Goal: Information Seeking & Learning: Check status

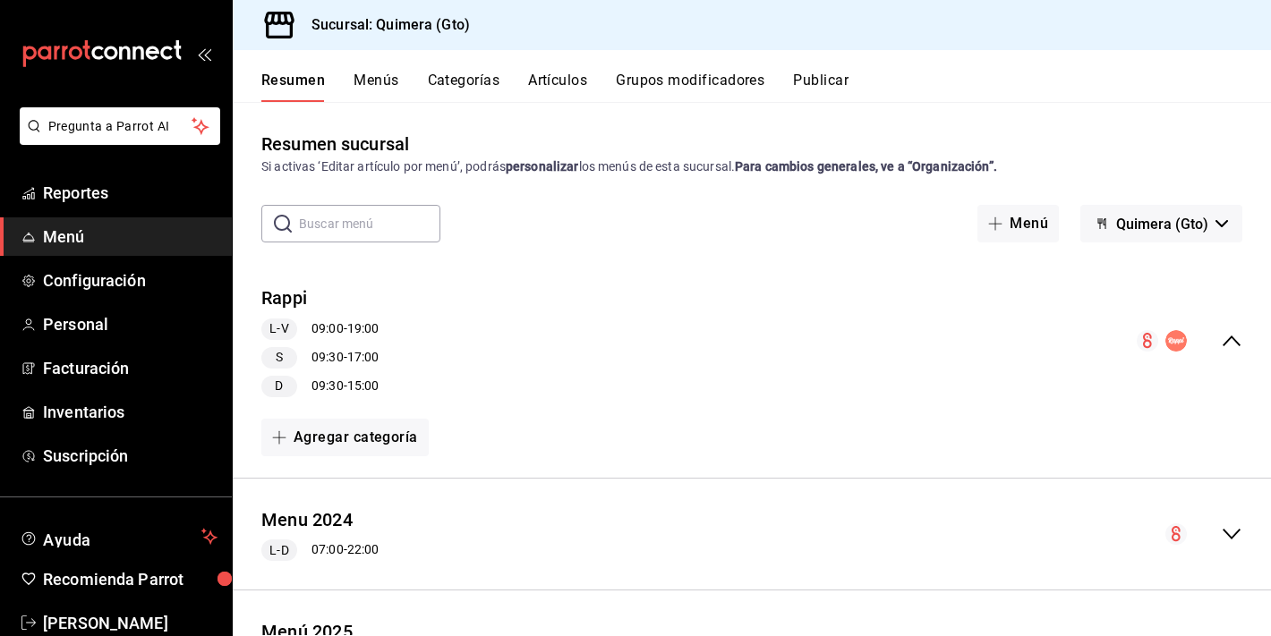
click at [98, 47] on icon "mailbox folders" at bounding box center [97, 52] width 12 height 13
click at [98, 201] on span "Reportes" at bounding box center [130, 193] width 175 height 24
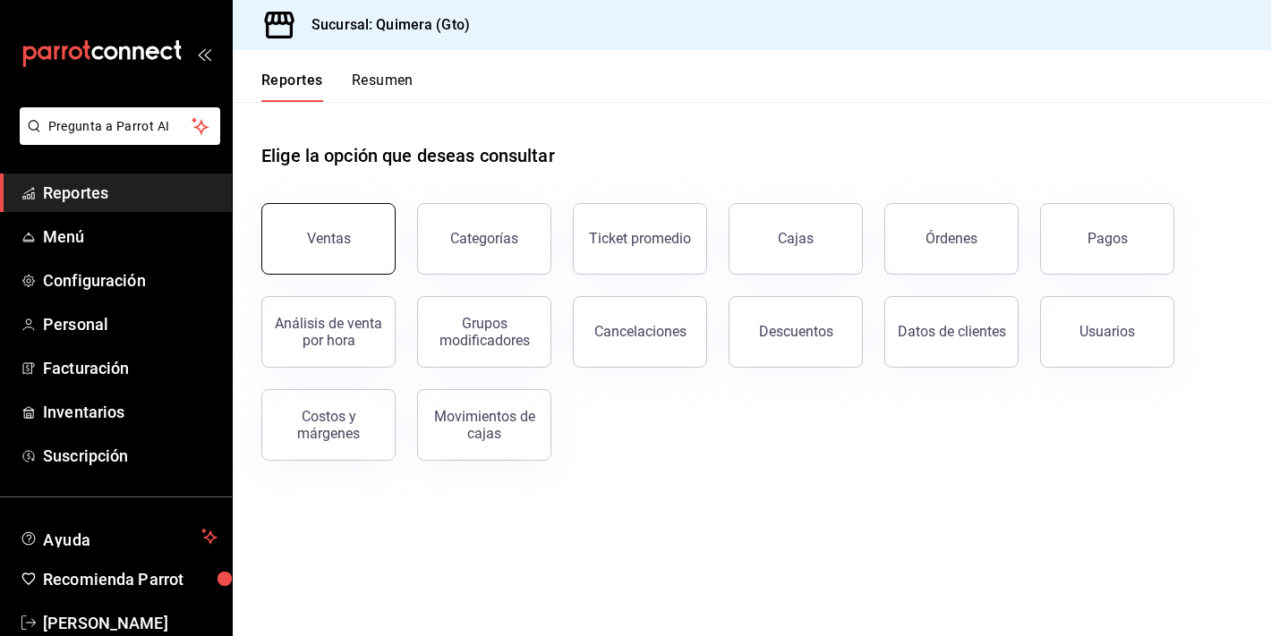
click at [339, 218] on button "Ventas" at bounding box center [328, 239] width 134 height 72
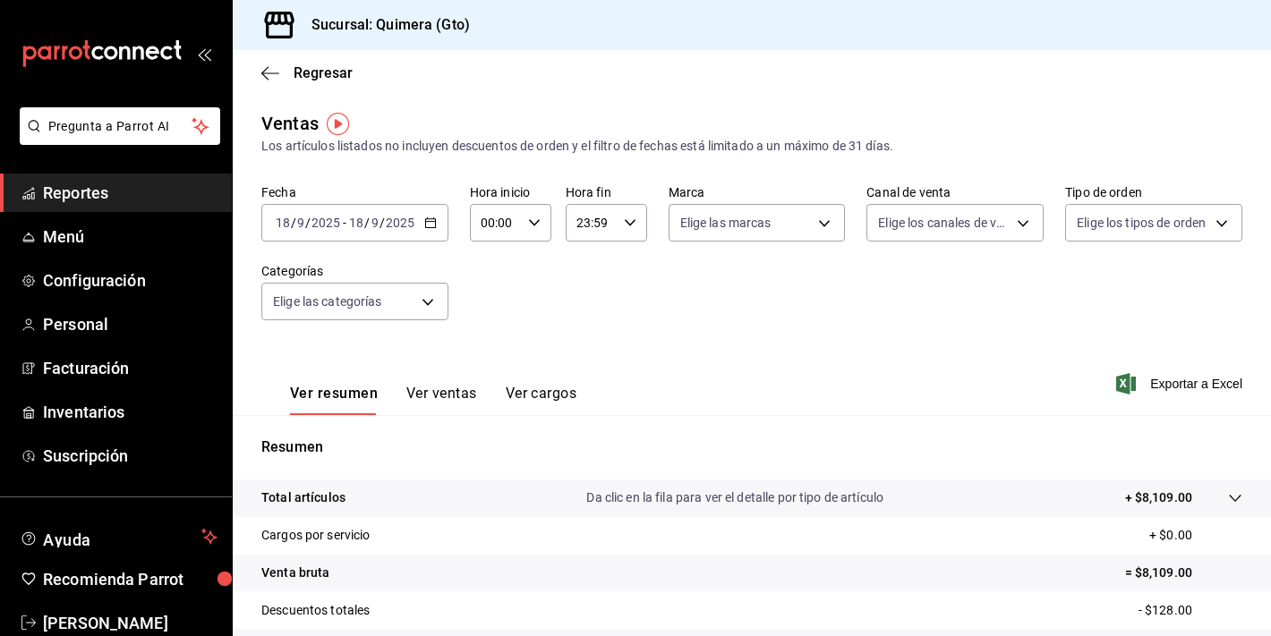
click at [384, 242] on div "Fecha [DATE] [DATE] - [DATE] [DATE] Hora inicio 00:00 Hora inicio Hora fin 23:5…" at bounding box center [751, 263] width 981 height 158
click at [388, 243] on div "Fecha [DATE] [DATE] - [DATE] [DATE] Hora inicio 00:00 Hora inicio Hora fin 23:5…" at bounding box center [751, 263] width 981 height 158
click at [389, 221] on input "2025" at bounding box center [400, 223] width 30 height 14
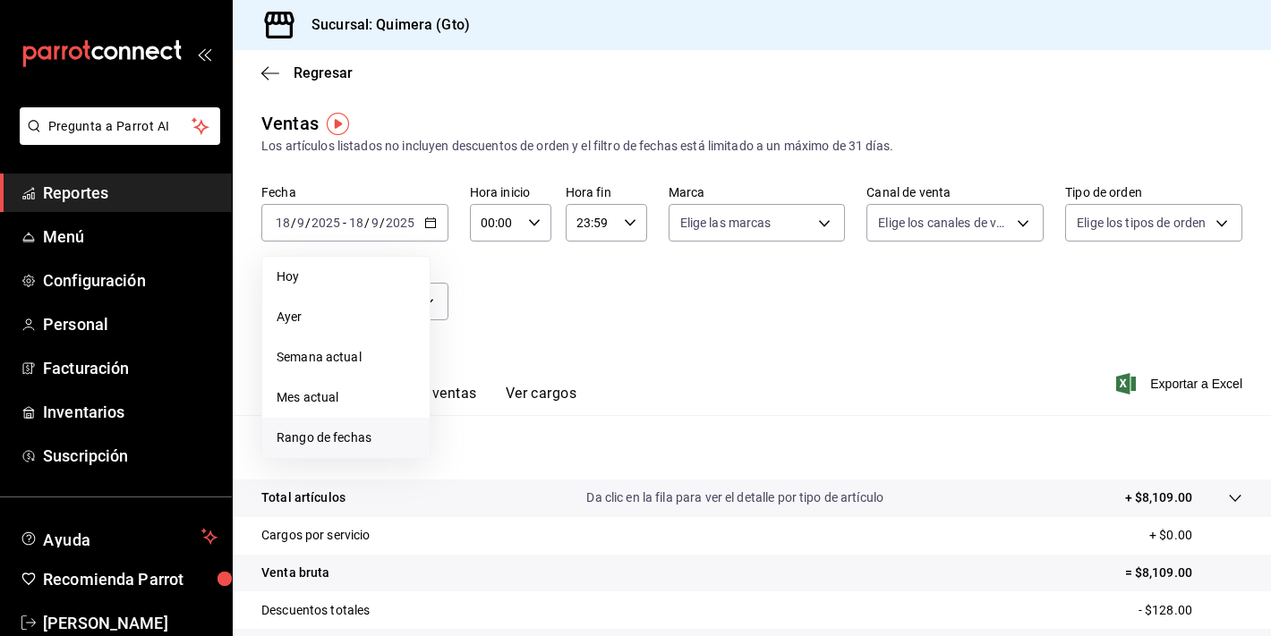
click at [356, 440] on span "Rango de fechas" at bounding box center [346, 438] width 139 height 19
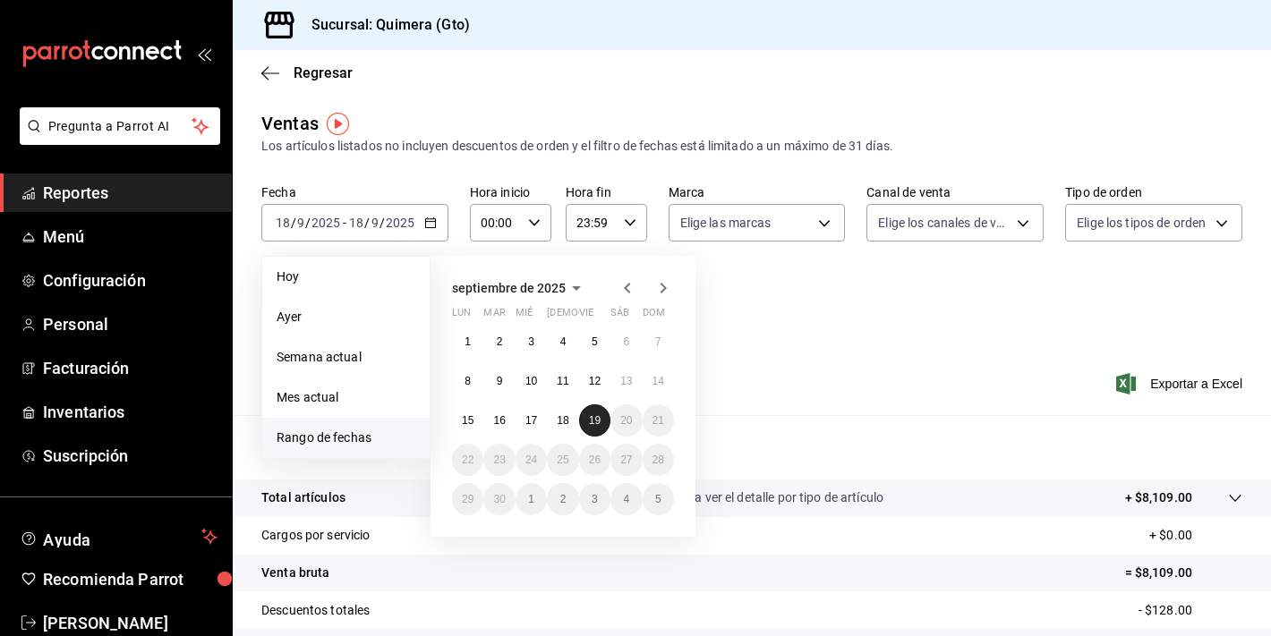
click at [605, 423] on button "19" at bounding box center [594, 421] width 31 height 32
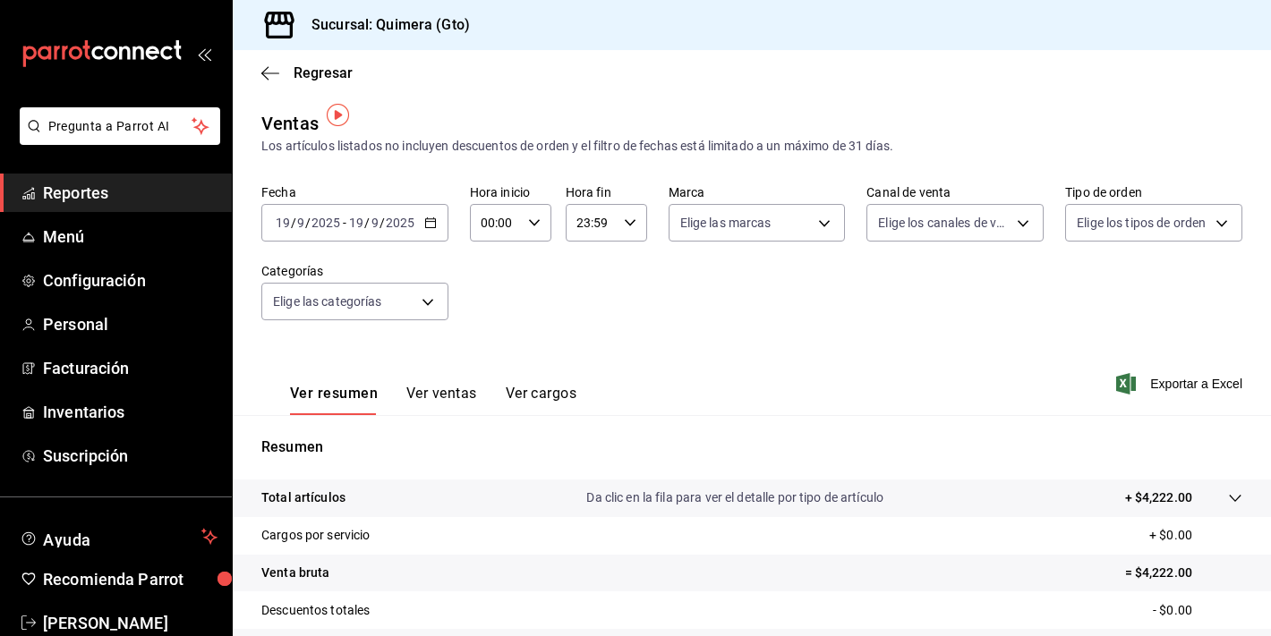
scroll to position [221, 0]
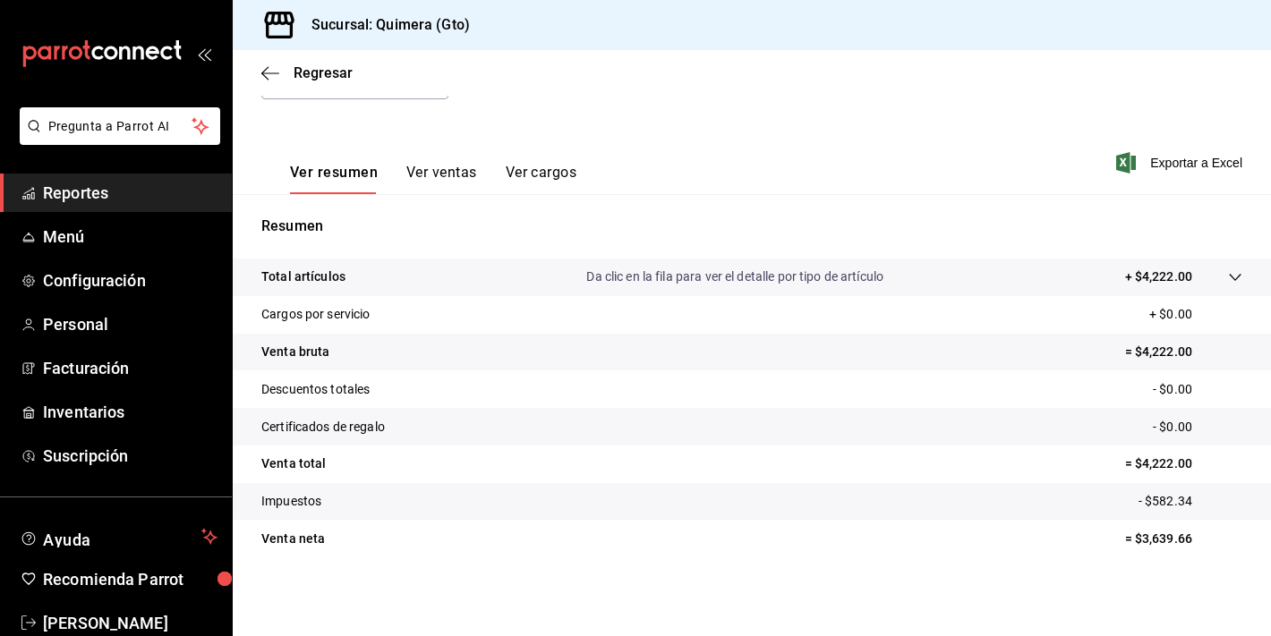
click at [430, 167] on button "Ver ventas" at bounding box center [441, 179] width 71 height 30
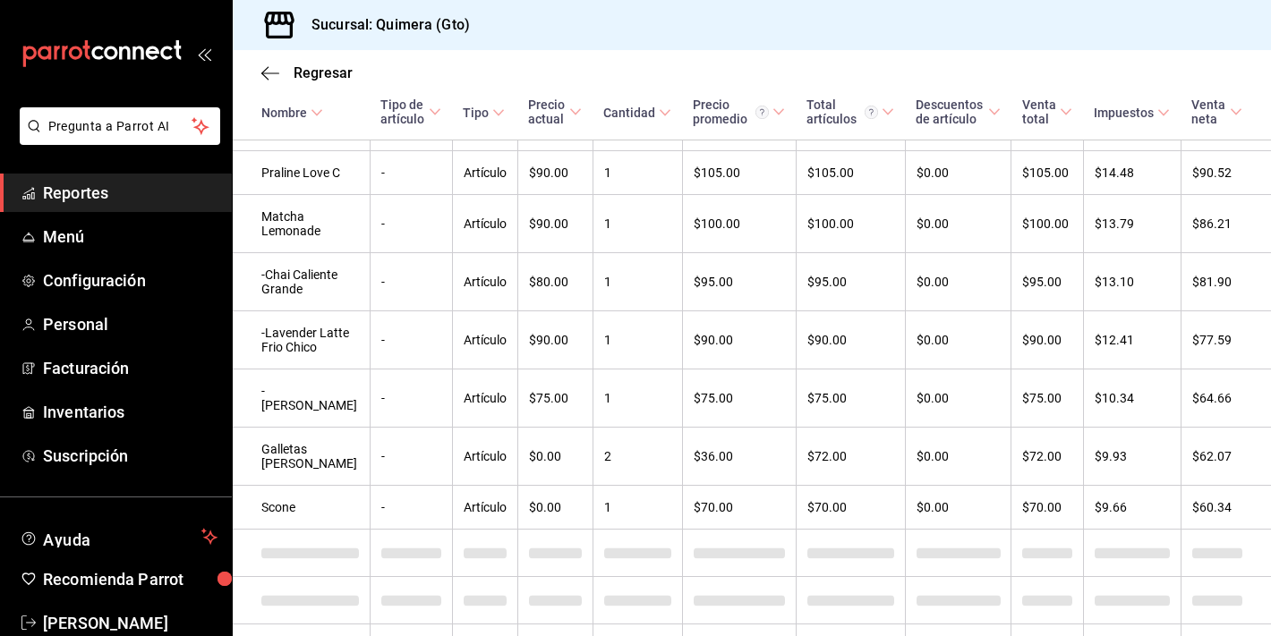
scroll to position [1281, 0]
